Goal: Find specific page/section

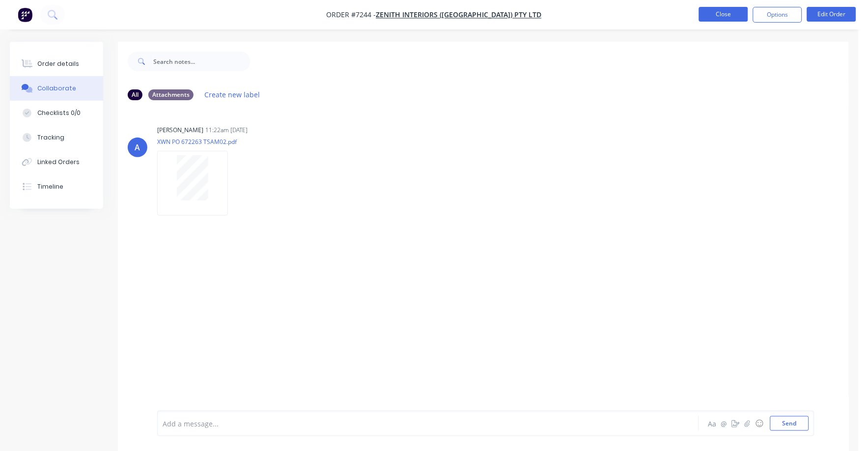
click at [721, 18] on button "Close" at bounding box center [723, 14] width 49 height 15
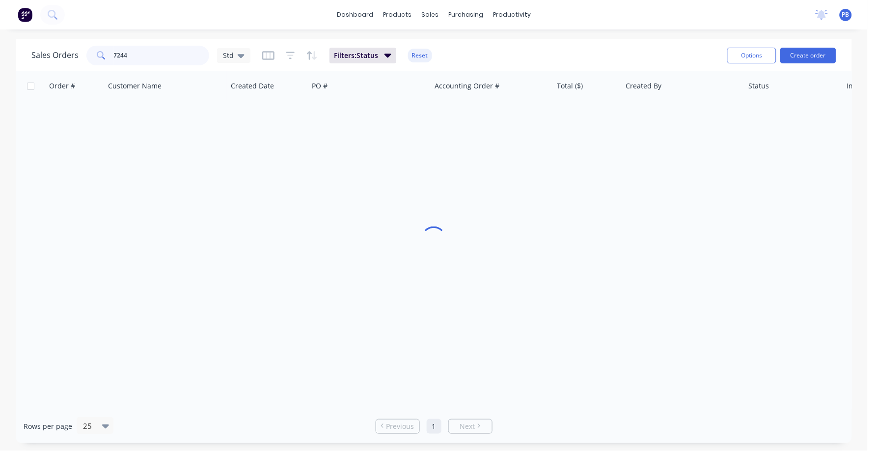
drag, startPoint x: 163, startPoint y: 55, endPoint x: 88, endPoint y: 48, distance: 75.5
click at [88, 48] on div "7244" at bounding box center [147, 56] width 123 height 20
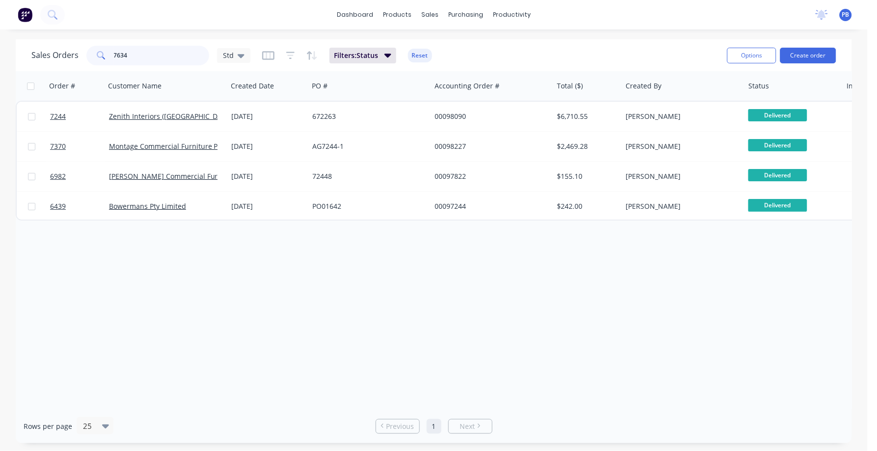
type input "7634"
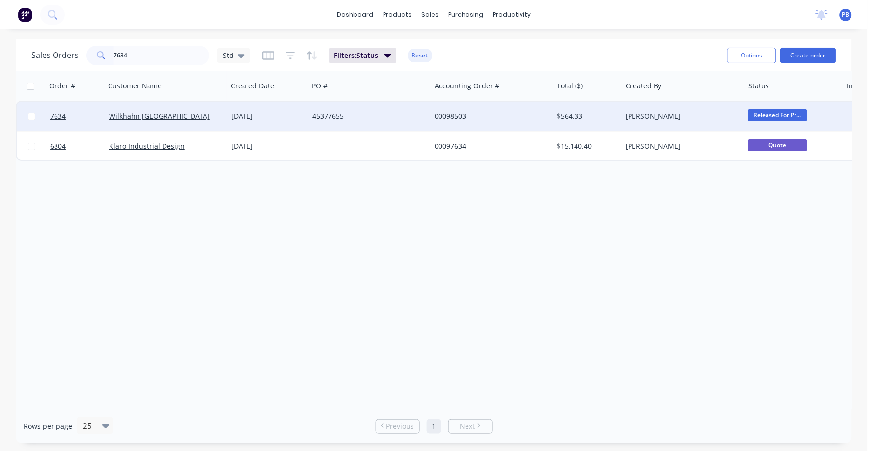
click at [464, 115] on div "00098503" at bounding box center [489, 117] width 109 height 10
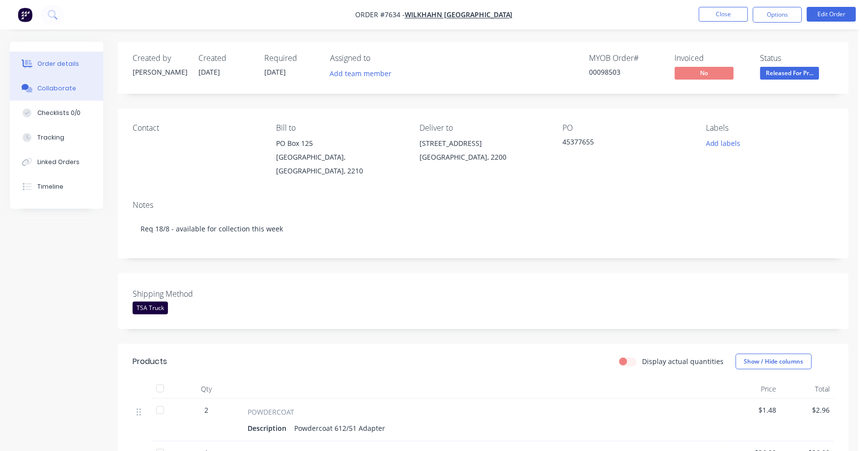
click at [52, 82] on button "Collaborate" at bounding box center [56, 88] width 93 height 25
